Goal: Transaction & Acquisition: Purchase product/service

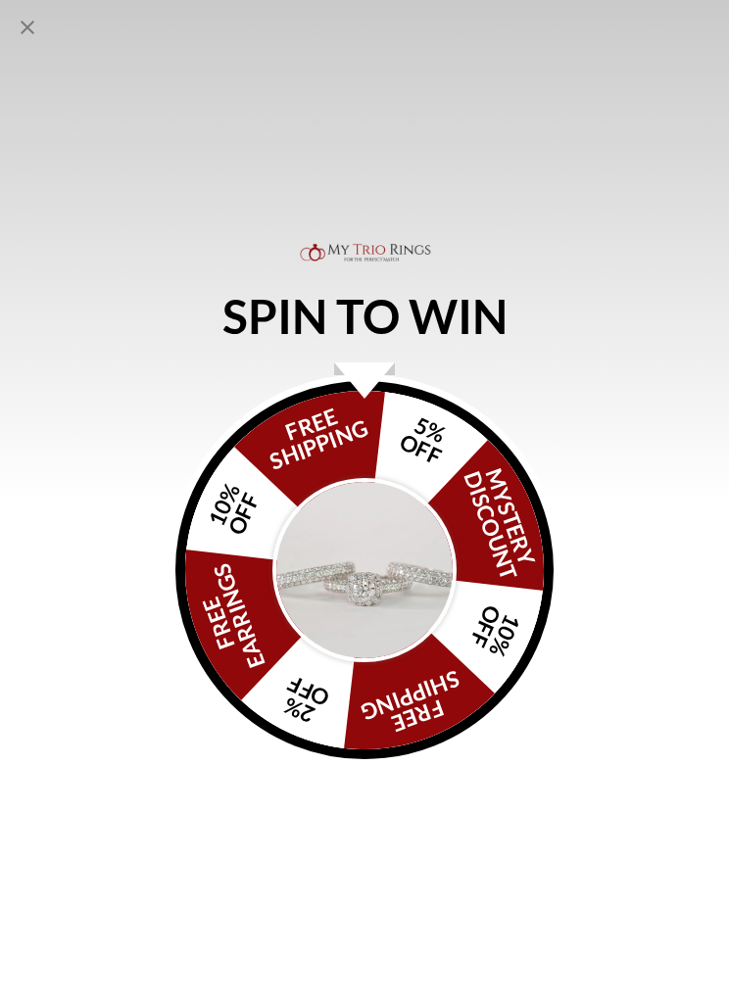
click at [35, 31] on icon "Close popup" at bounding box center [28, 28] width 24 height 24
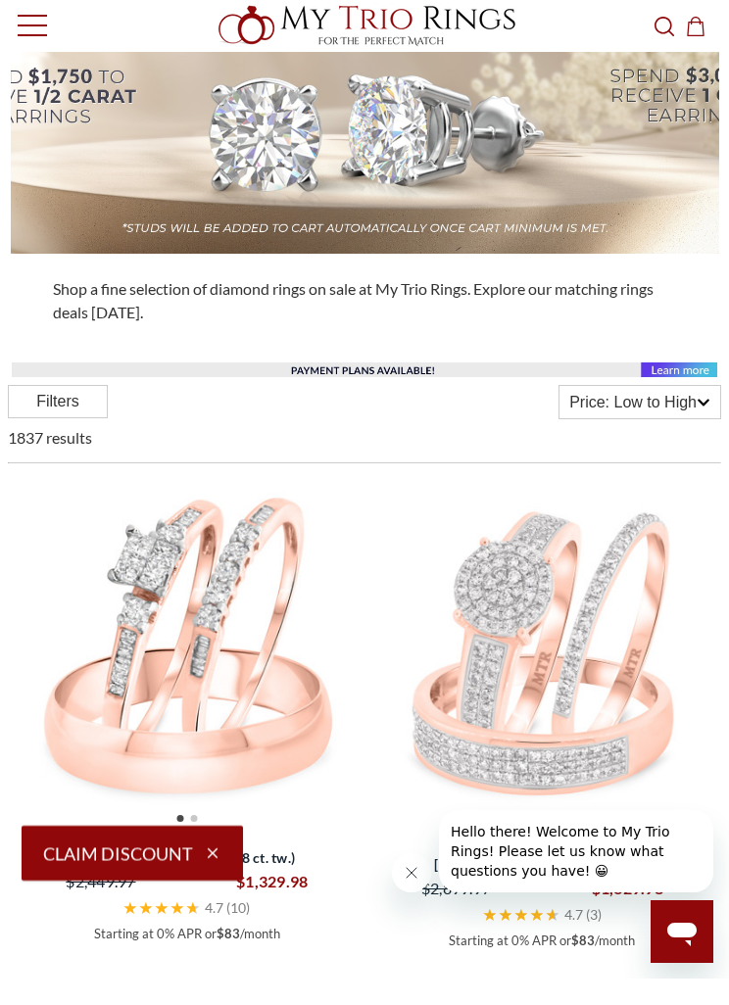
scroll to position [366, 0]
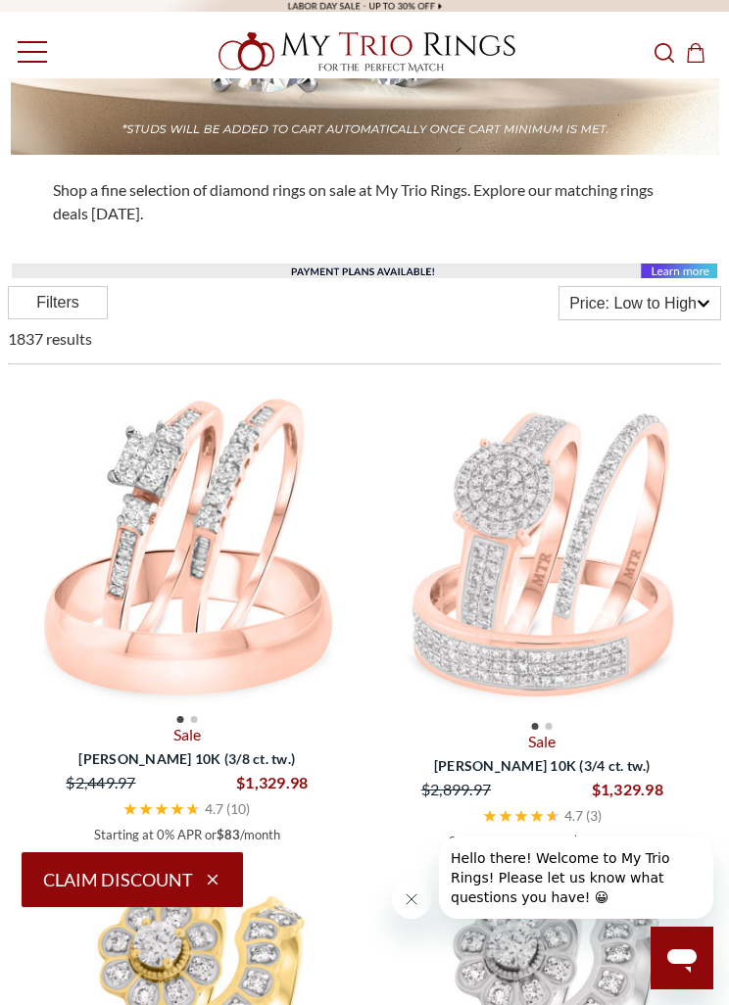
click at [672, 319] on div "Price: Low to High" at bounding box center [640, 303] width 161 height 32
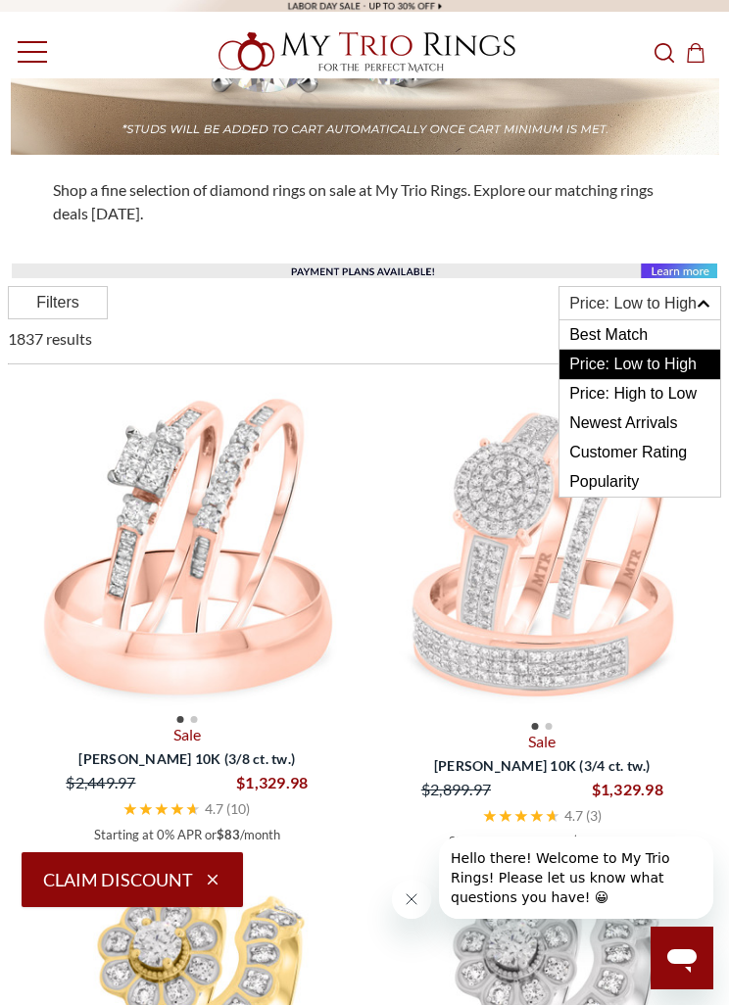
click at [682, 407] on span "Price: High to Low" at bounding box center [640, 393] width 161 height 29
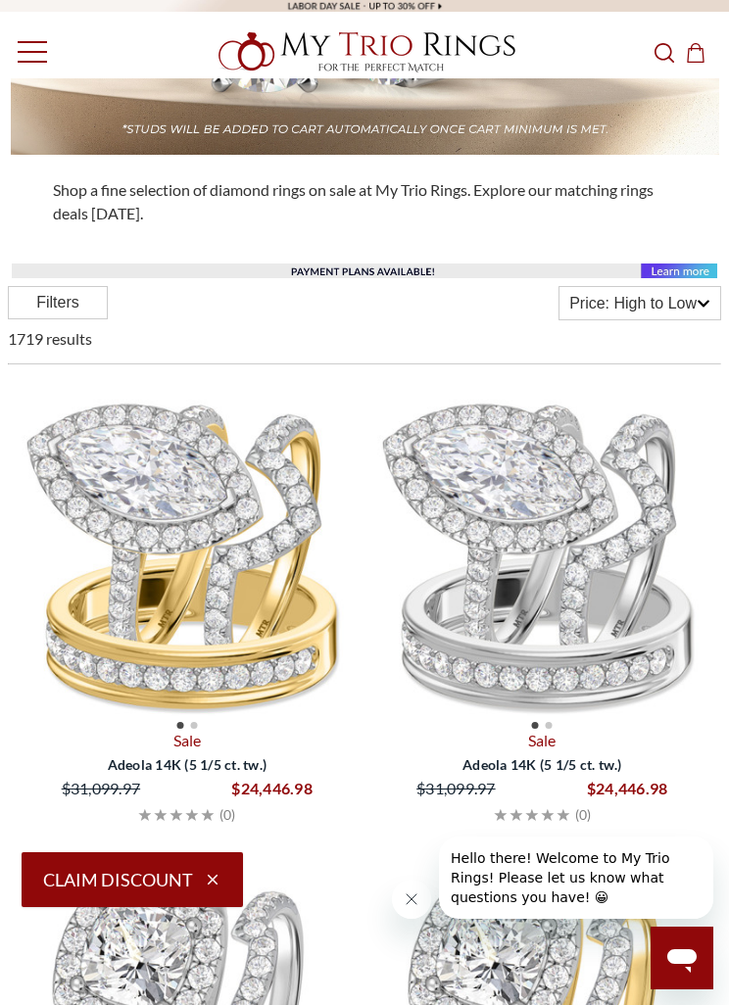
click at [684, 319] on div "Price: High to Low" at bounding box center [640, 303] width 161 height 32
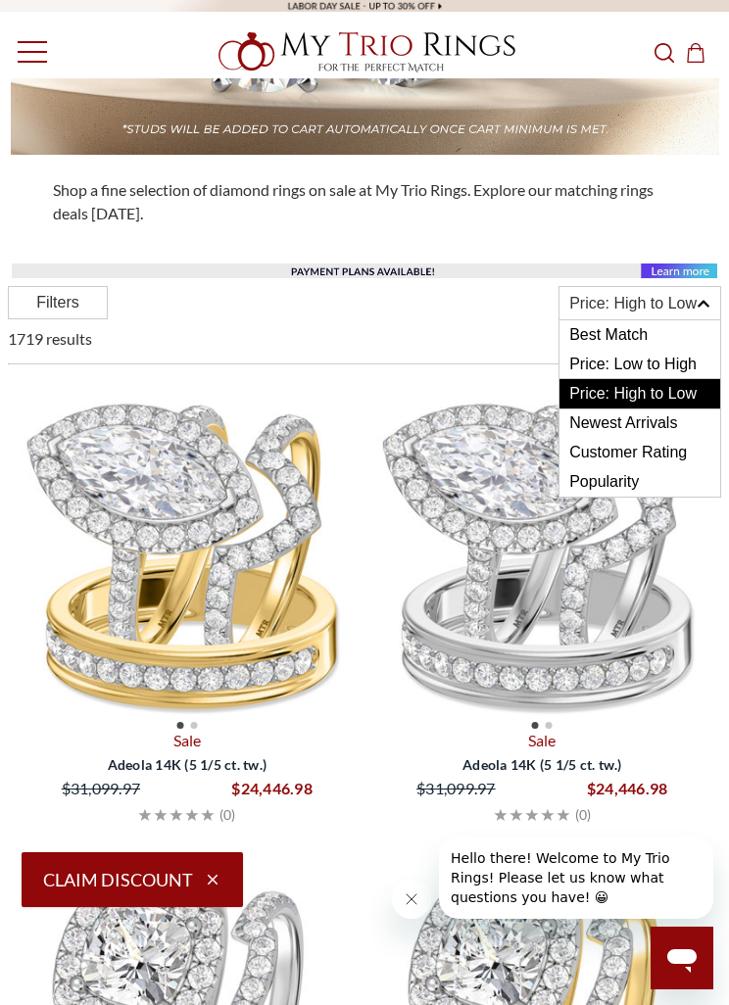
click at [689, 364] on span "Price: Low to High" at bounding box center [640, 364] width 161 height 29
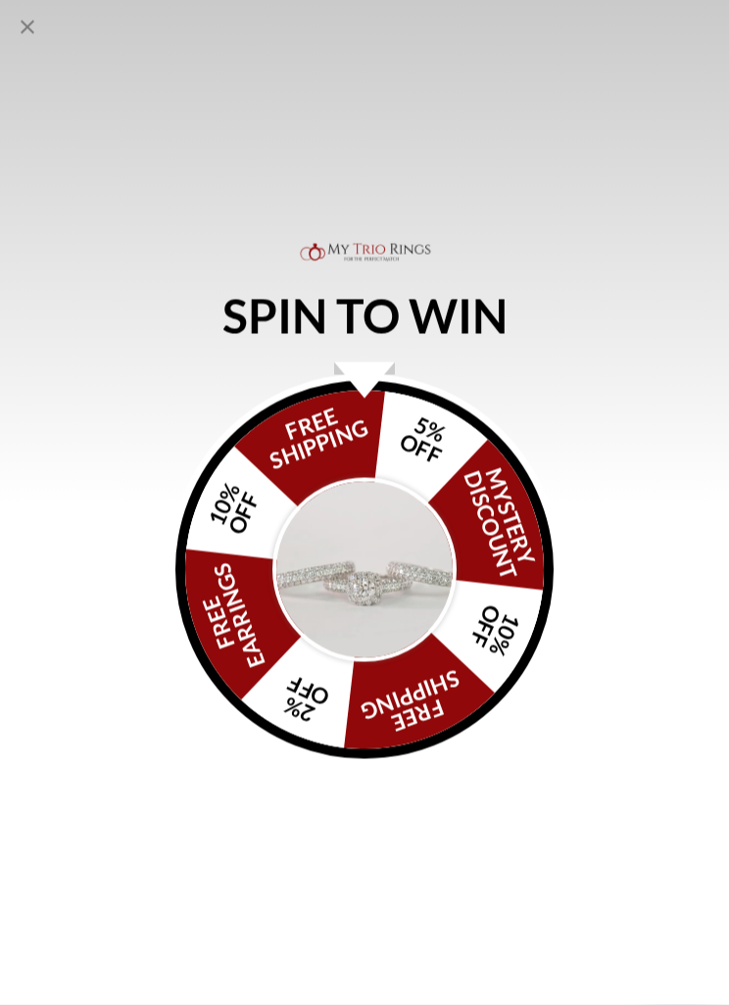
scroll to position [5599, 0]
click at [33, 20] on icon "Close popup" at bounding box center [28, 28] width 24 height 24
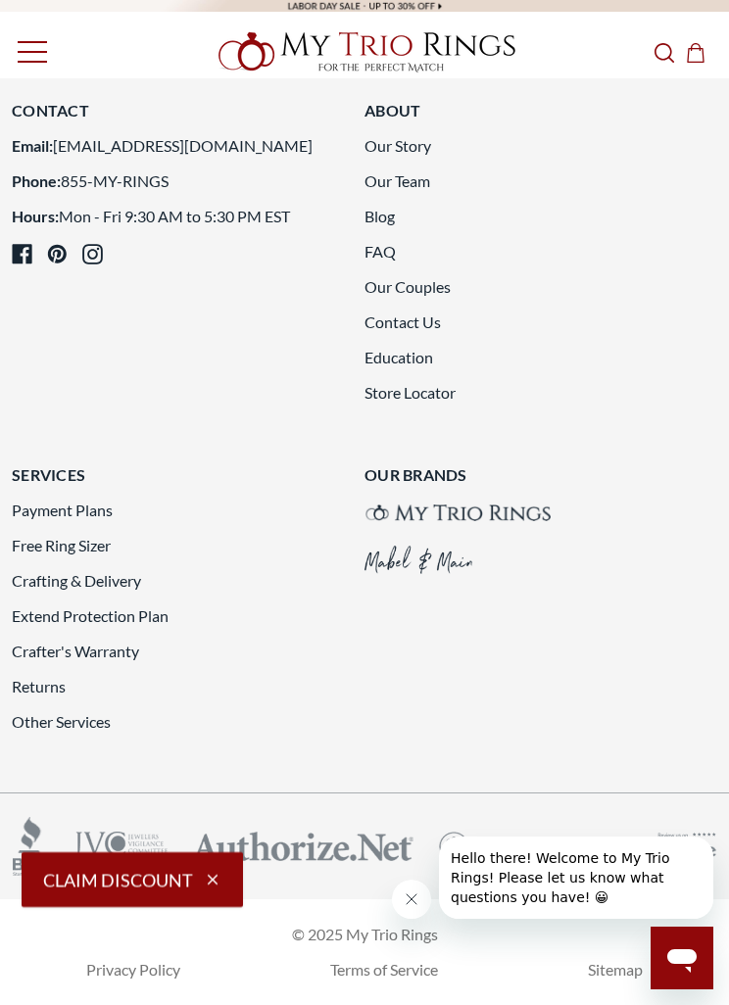
scroll to position [7549, 0]
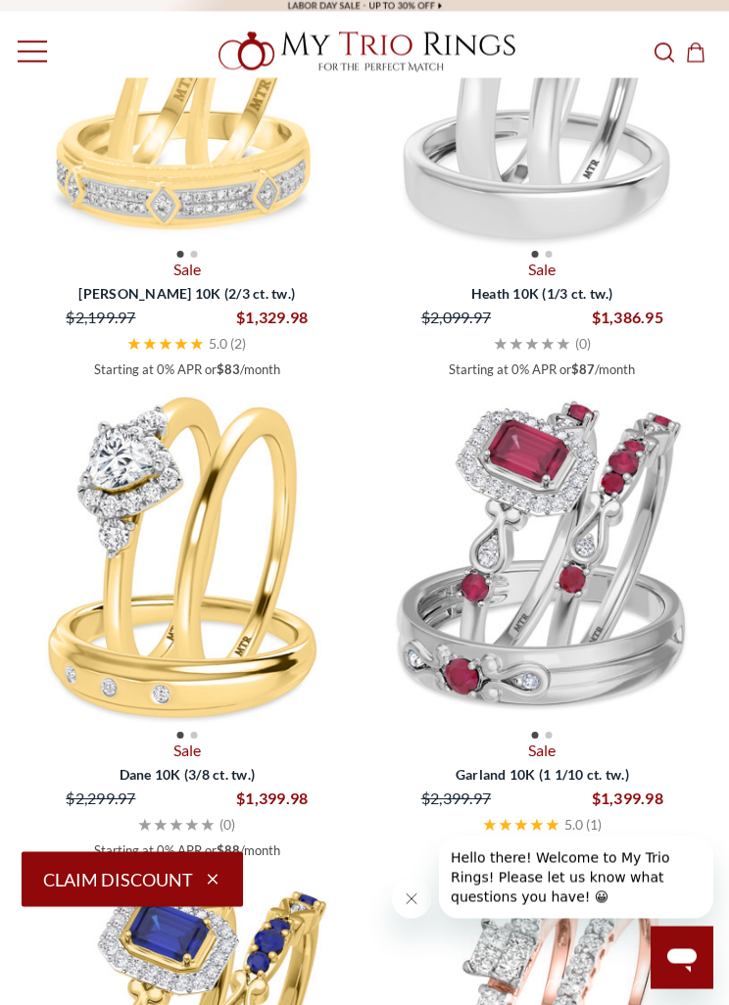
scroll to position [2280, 0]
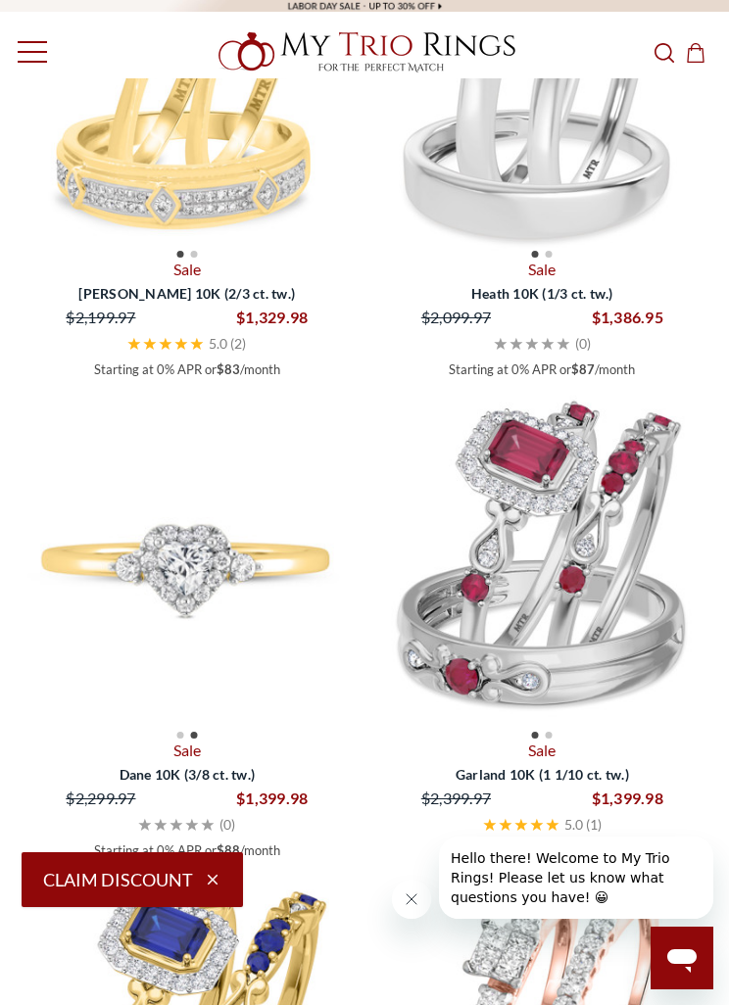
click at [261, 593] on img at bounding box center [187, 560] width 345 height 345
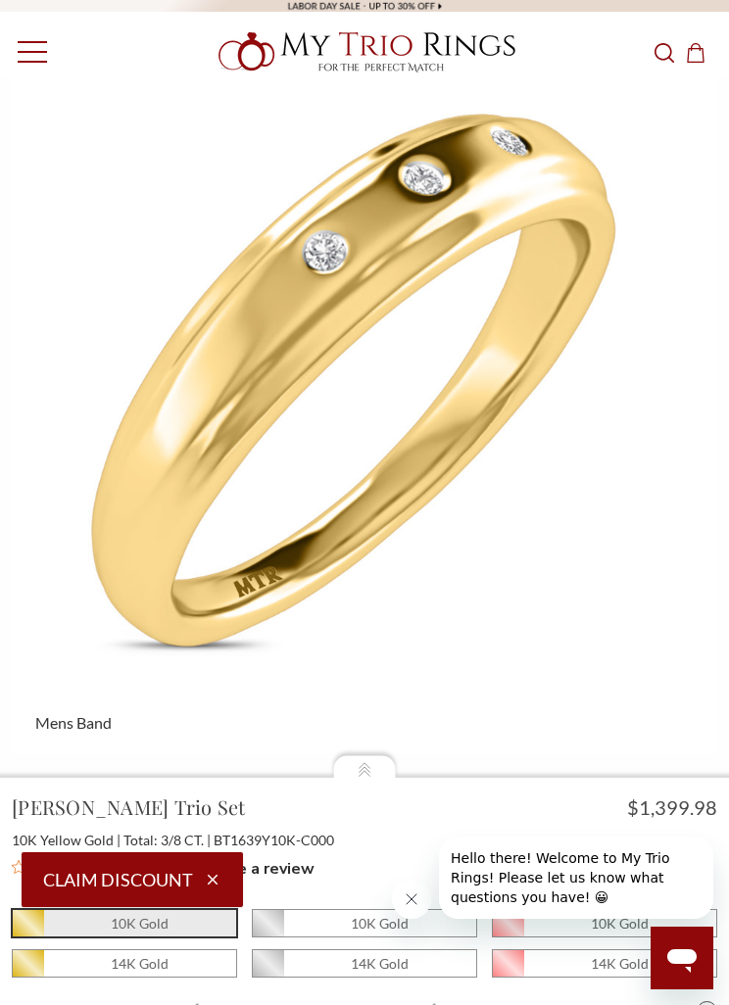
scroll to position [5692, 0]
